Goal: Find specific page/section: Find specific page/section

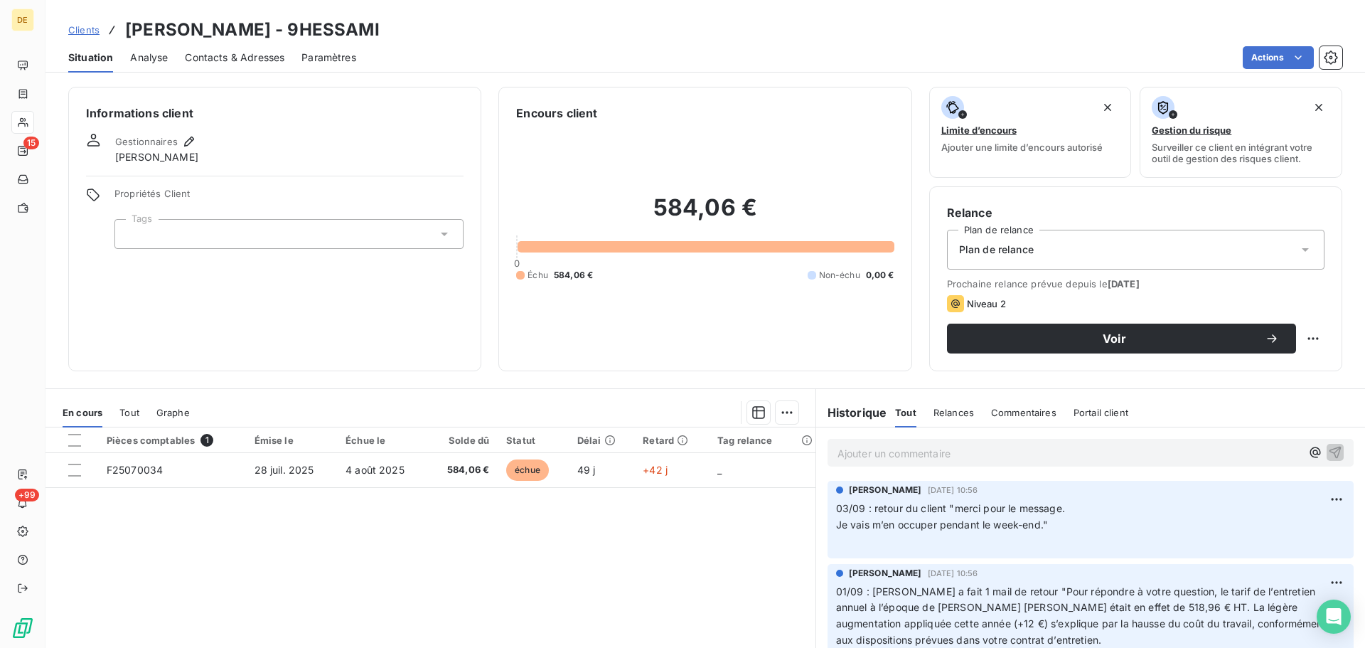
click at [844, 456] on p "Ajouter un commentaire ﻿" at bounding box center [1068, 453] width 463 height 18
click at [1328, 444] on icon "button" at bounding box center [1335, 451] width 14 height 14
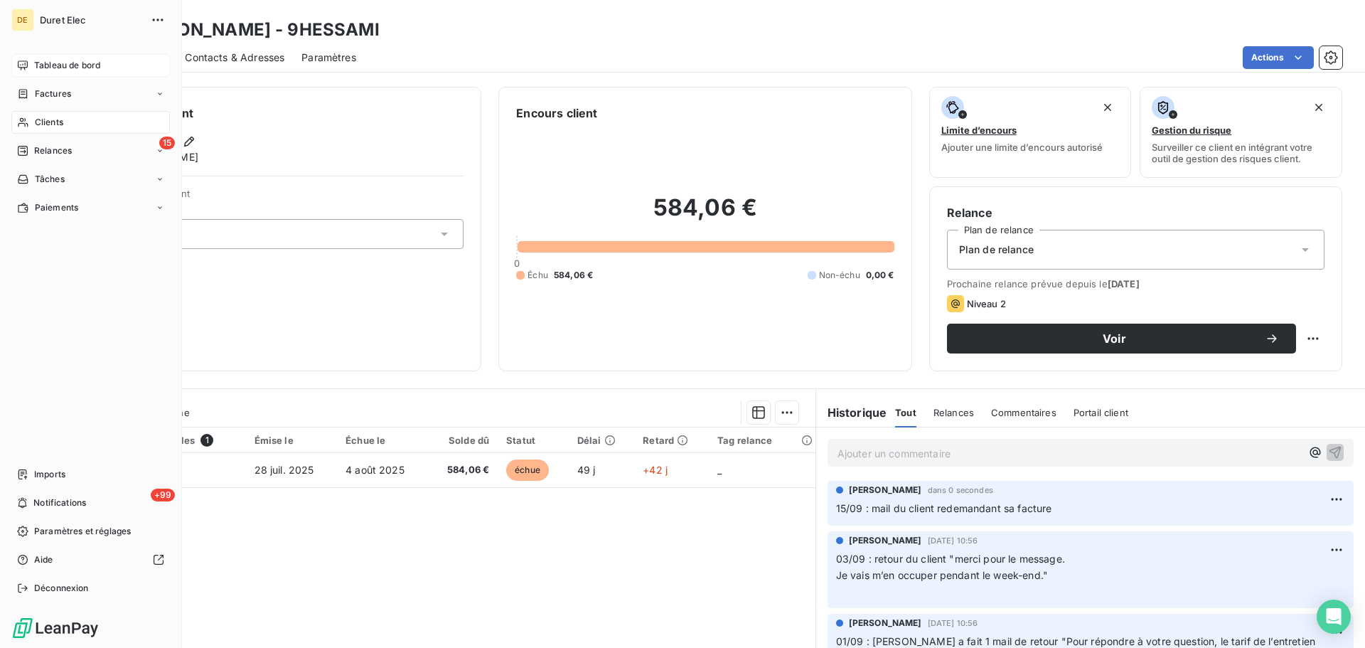
click at [65, 65] on span "Tableau de bord" at bounding box center [67, 65] width 66 height 13
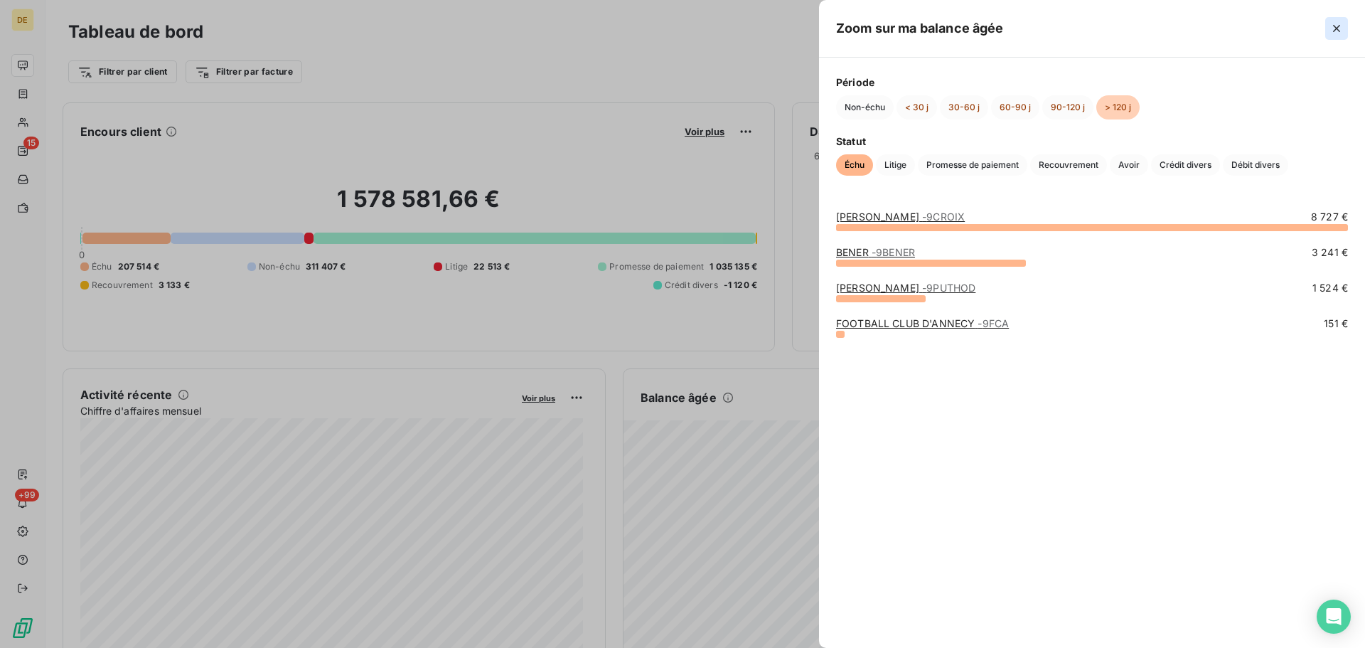
click at [1337, 31] on icon "button" at bounding box center [1336, 28] width 14 height 14
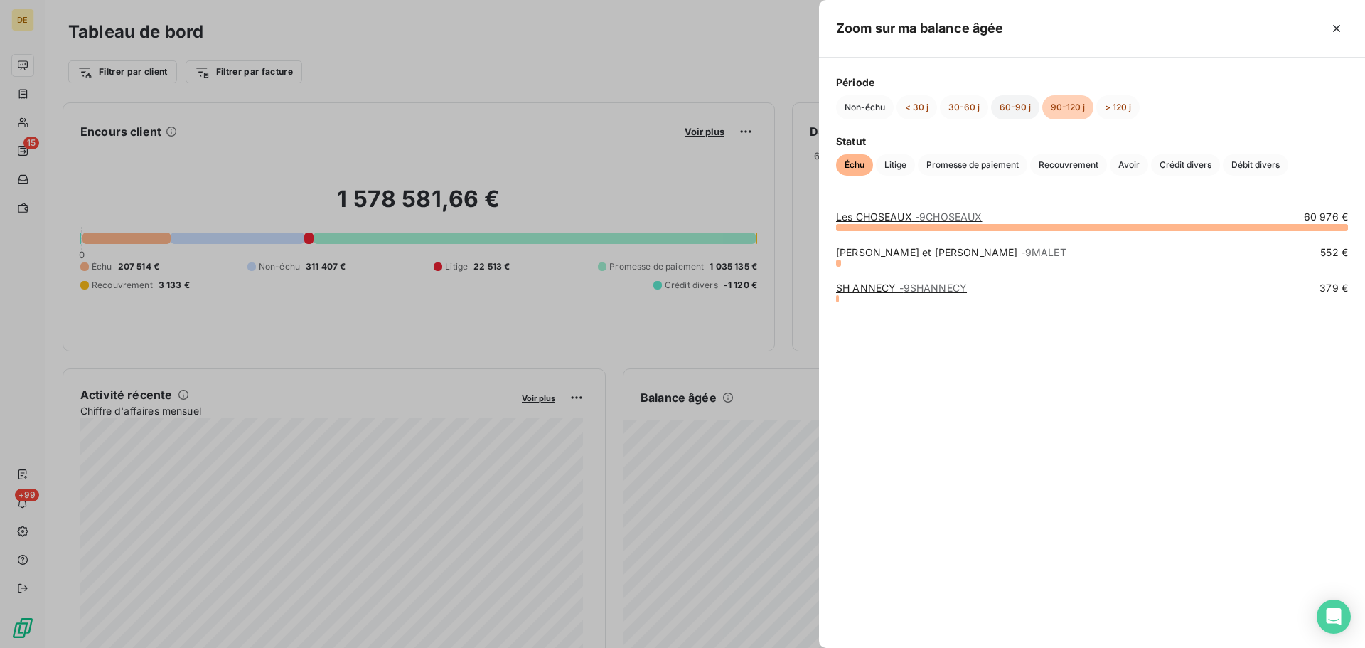
click at [1002, 108] on button "60-90 j" at bounding box center [1015, 107] width 48 height 24
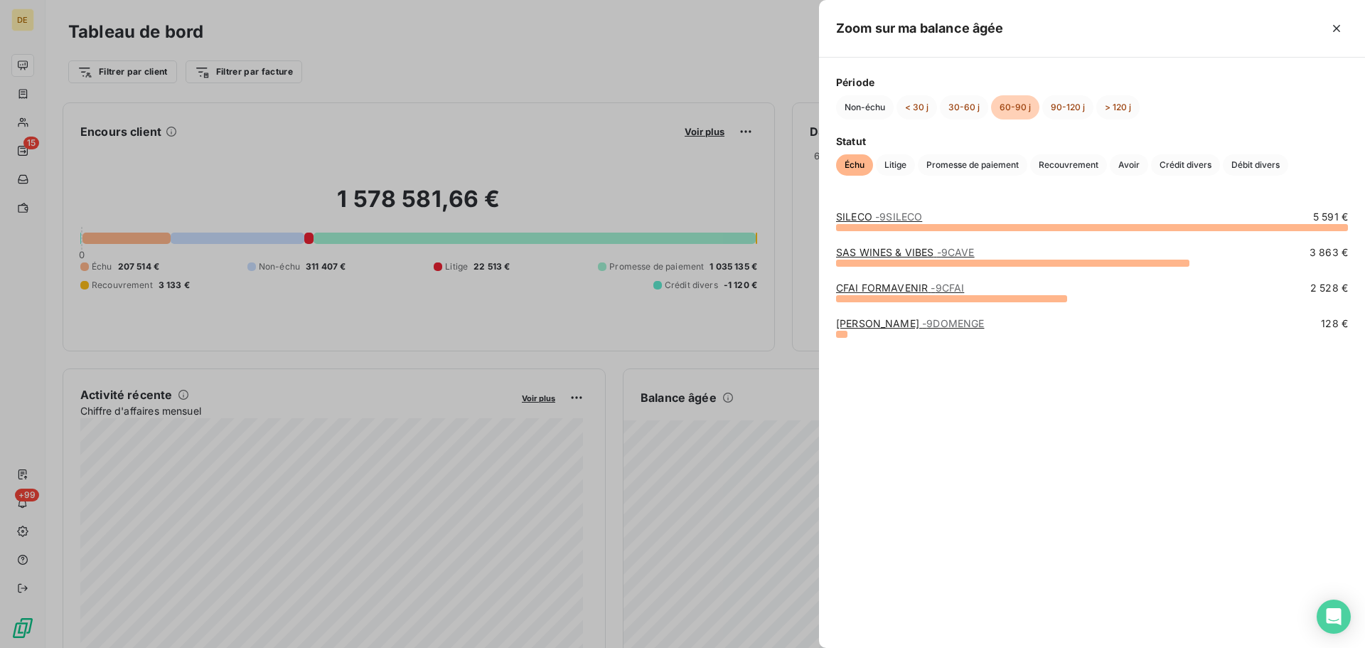
click at [932, 287] on span "- 9CFAI" at bounding box center [946, 287] width 33 height 12
